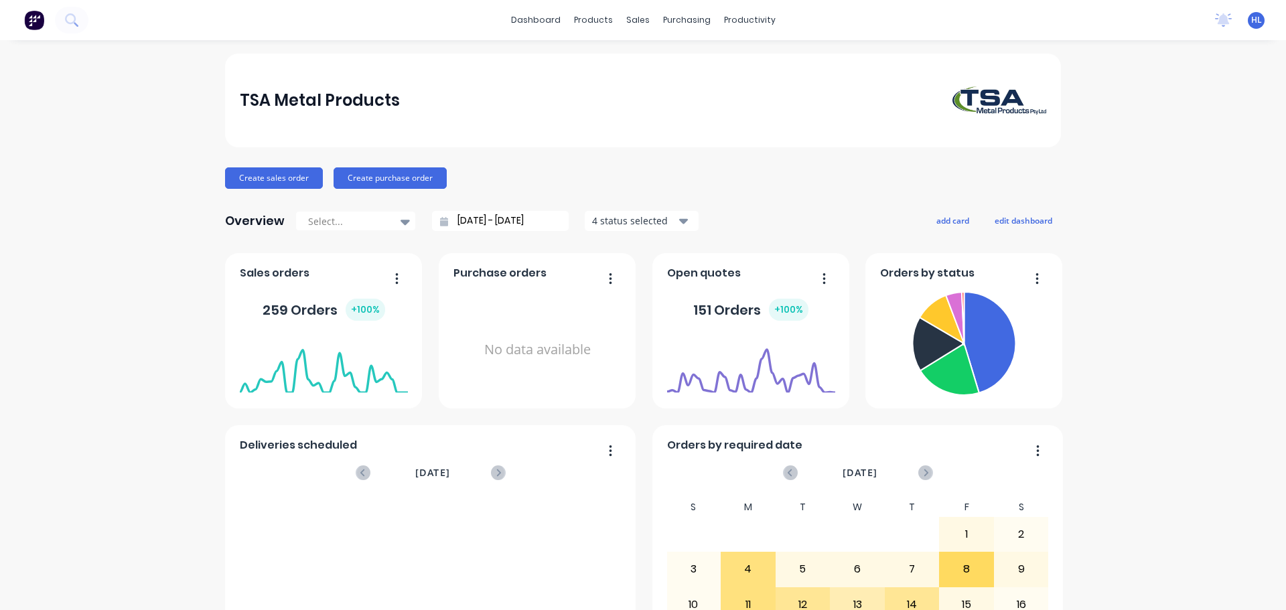
click at [68, 23] on icon at bounding box center [70, 18] width 11 height 11
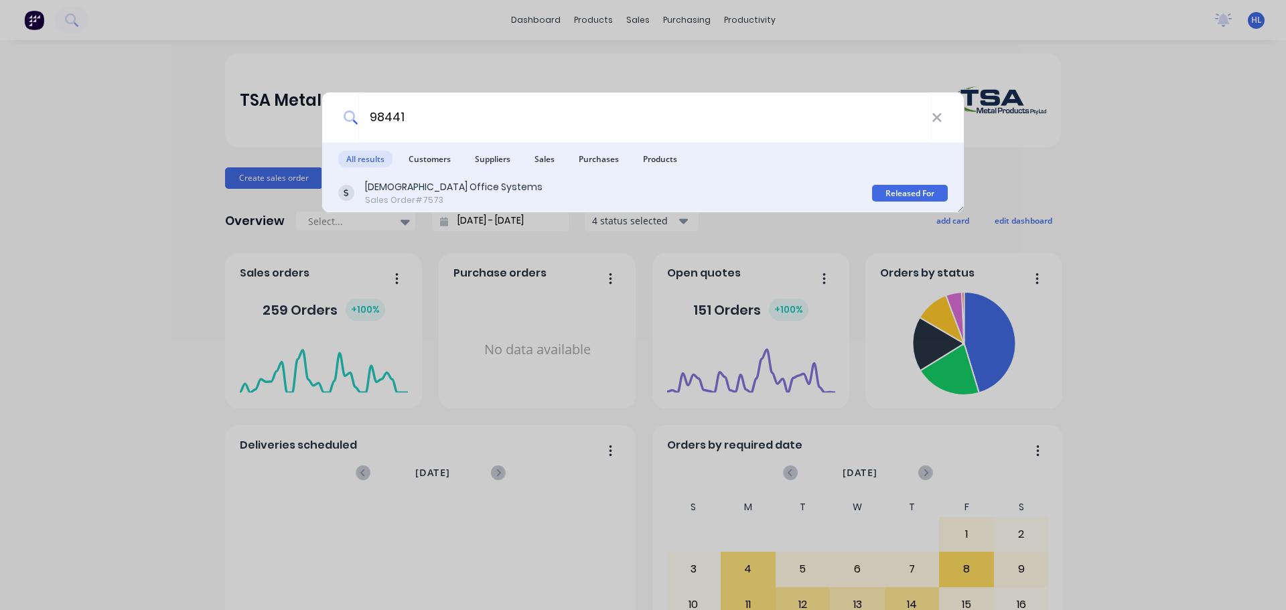
type input "98441"
click at [494, 186] on div "Unifor Office Systems Sales Order #7573" at bounding box center [605, 193] width 534 height 26
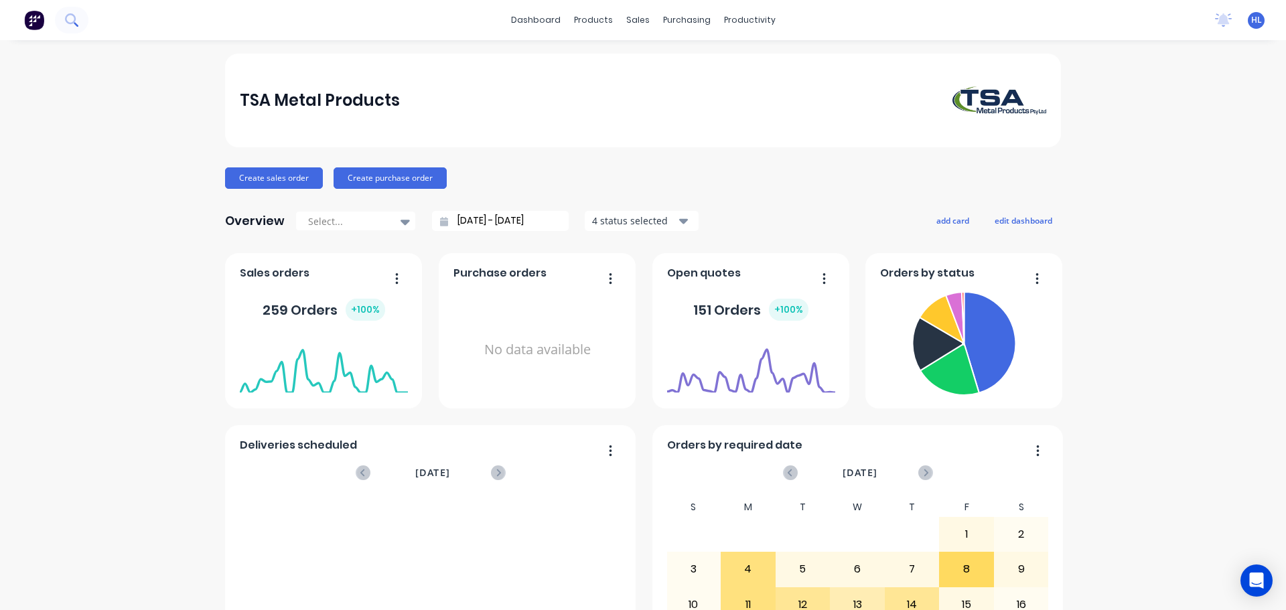
click at [78, 25] on icon at bounding box center [71, 19] width 13 height 13
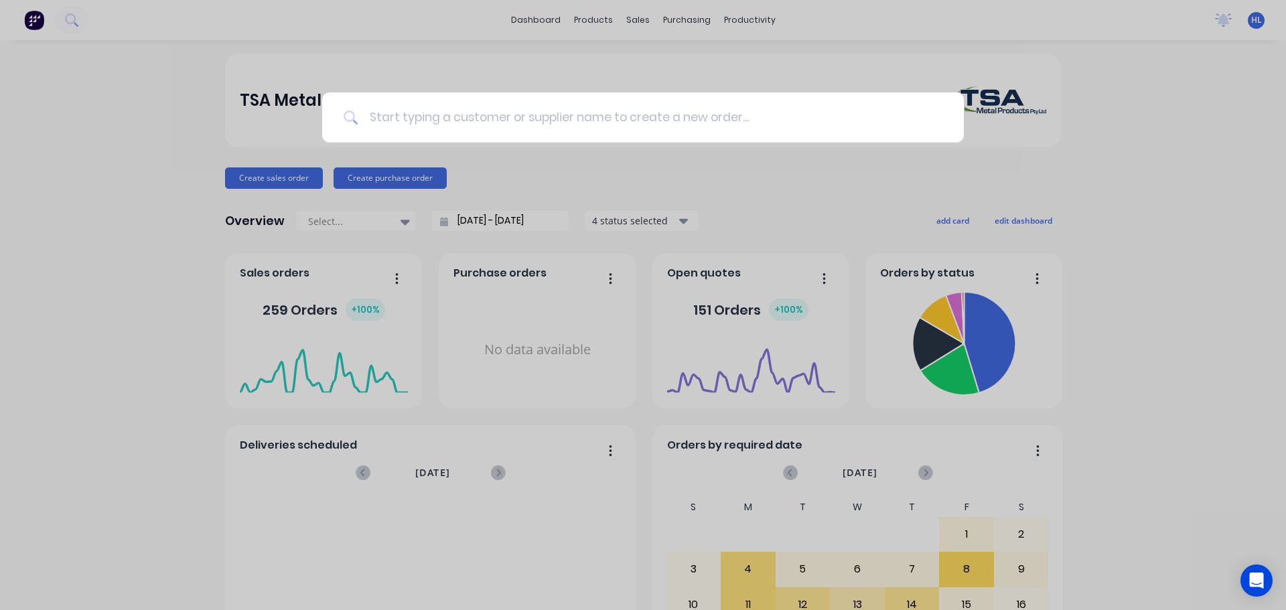
click at [549, 114] on input at bounding box center [650, 117] width 584 height 50
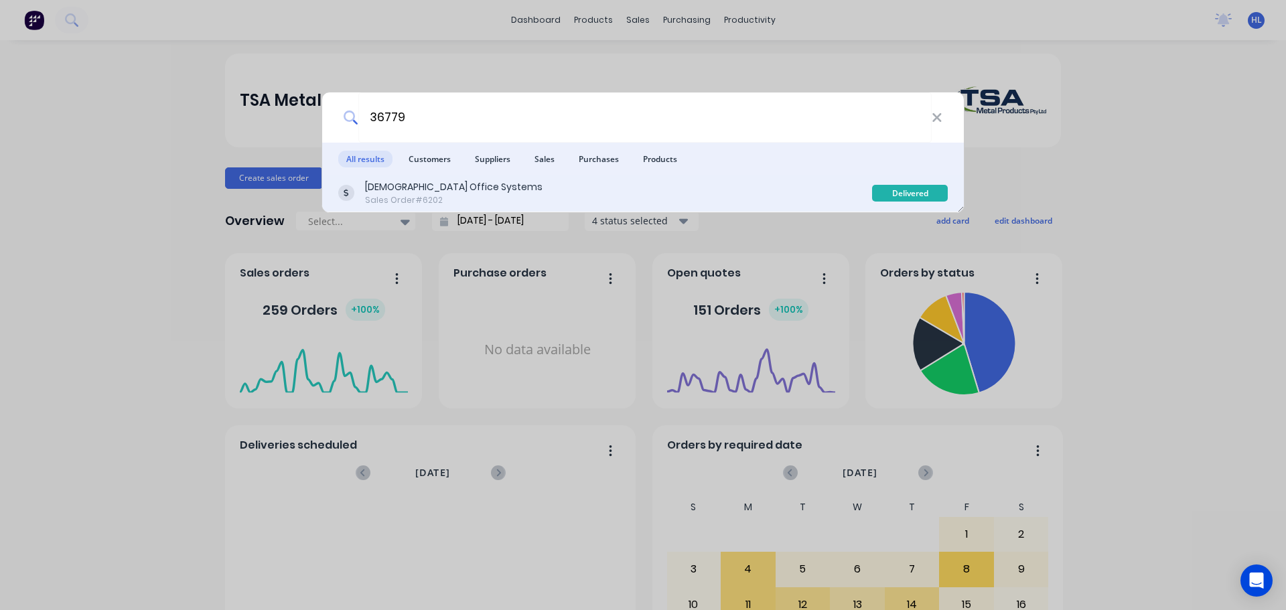
type input "36779"
click at [498, 190] on div "[DEMOGRAPHIC_DATA] Office Systems Sales Order #6202" at bounding box center [605, 193] width 534 height 26
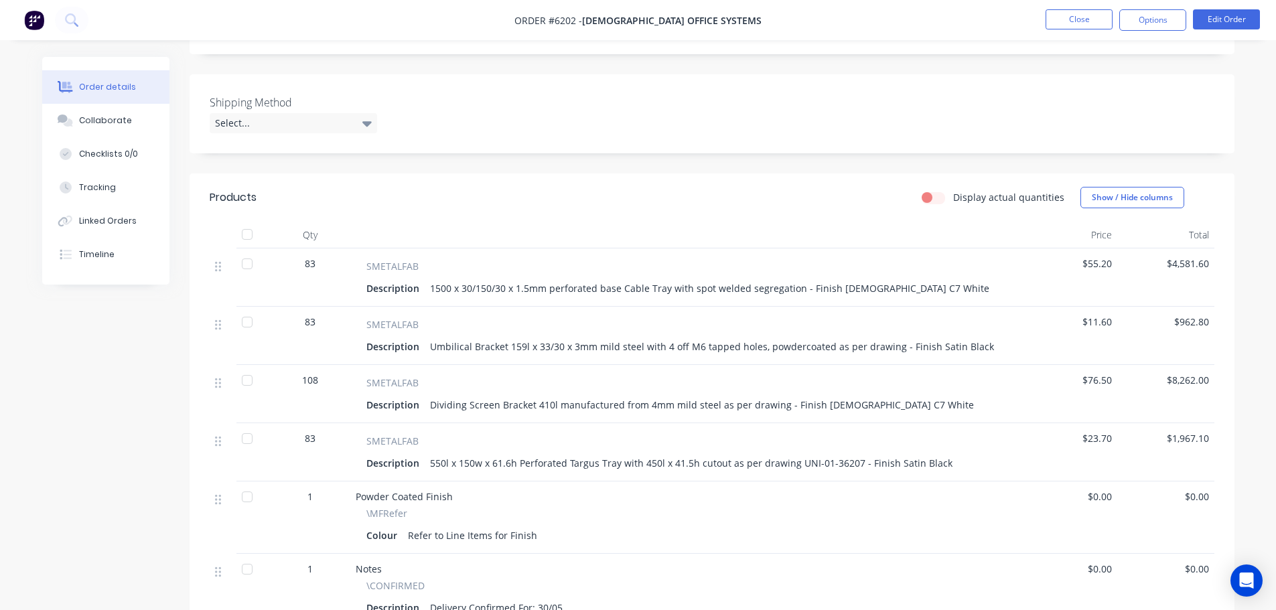
scroll to position [335, 0]
